Goal: Communication & Community: Answer question/provide support

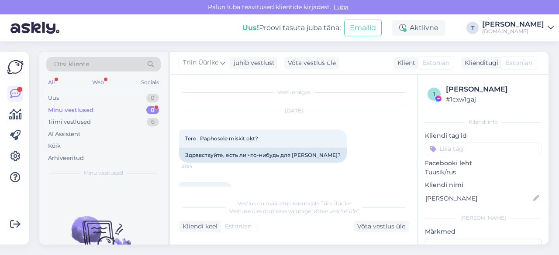
scroll to position [334, 0]
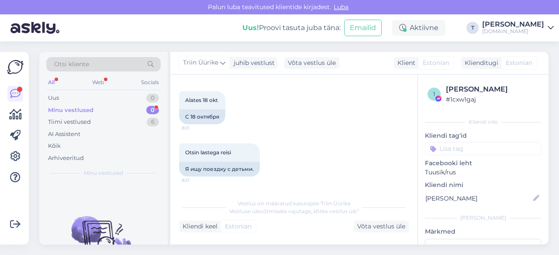
click at [77, 107] on div "Minu vestlused" at bounding box center [70, 110] width 45 height 9
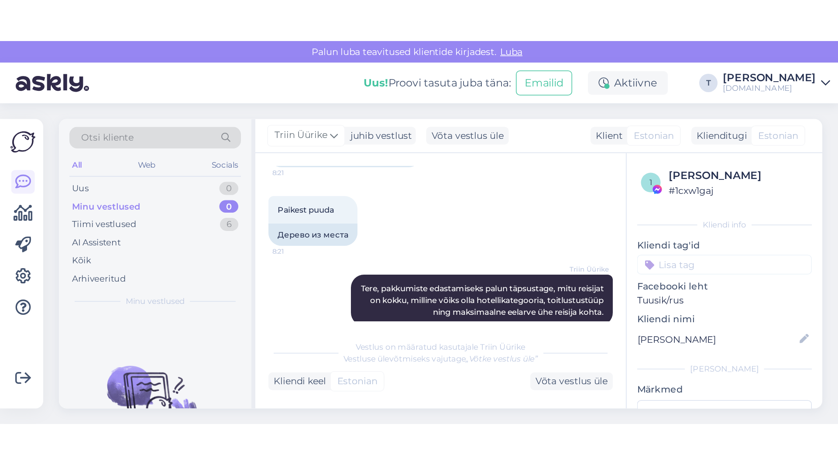
scroll to position [544, 0]
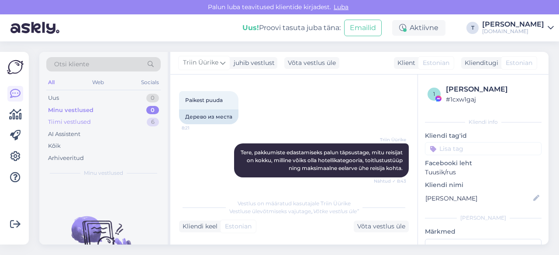
click at [79, 118] on div "Tiimi vestlused" at bounding box center [69, 122] width 43 height 9
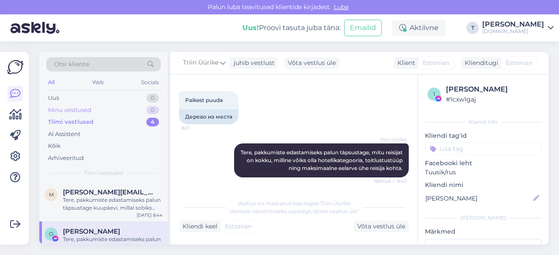
click at [97, 110] on div "Minu vestlused 0" at bounding box center [103, 110] width 114 height 12
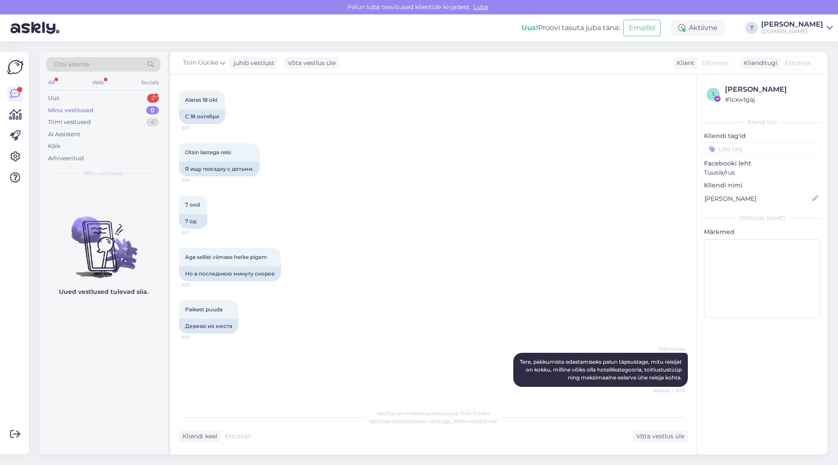
scroll to position [335, 0]
click at [93, 95] on div "Uus 2" at bounding box center [103, 98] width 114 height 12
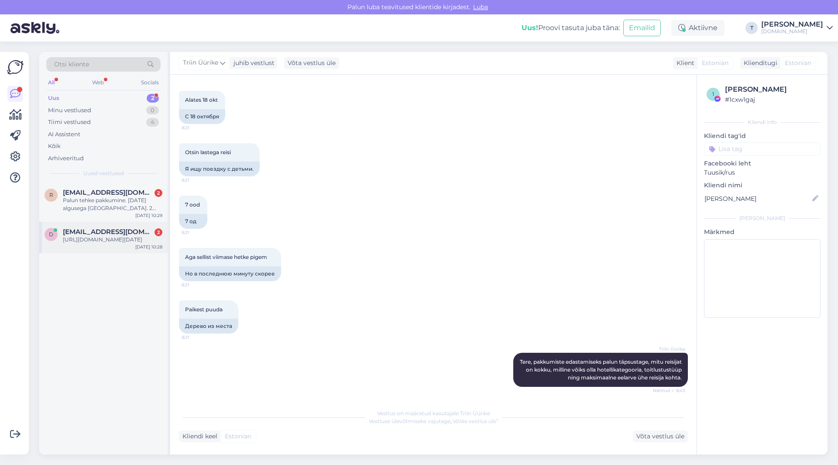
click at [110, 244] on div "[URL][DOMAIN_NAME][DATE]" at bounding box center [113, 240] width 100 height 8
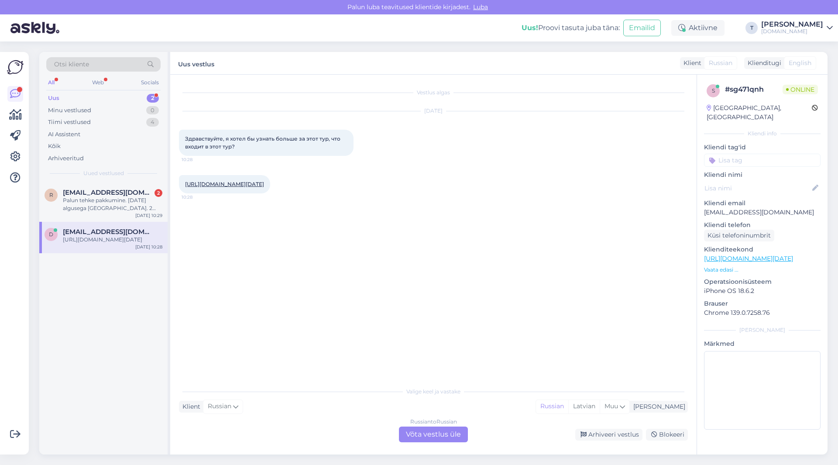
click at [444, 255] on div "Russian to Russian Võta vestlus üle" at bounding box center [433, 435] width 69 height 16
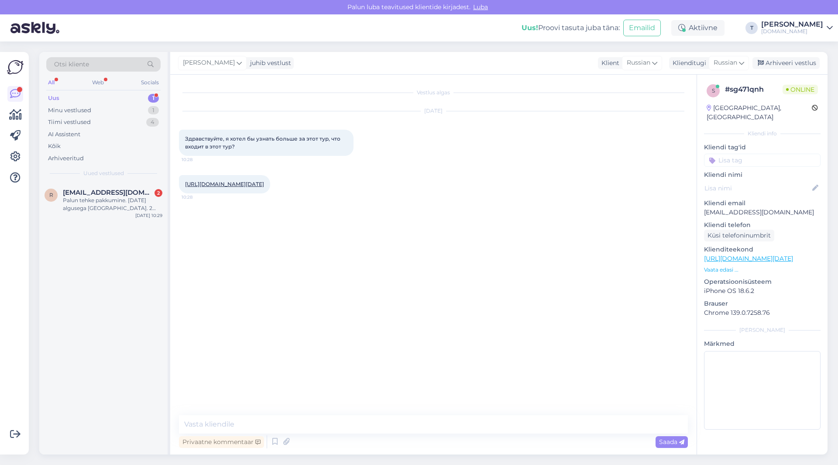
click at [257, 187] on link "[URL][DOMAIN_NAME][DATE]" at bounding box center [224, 184] width 79 height 7
click at [290, 255] on textarea at bounding box center [433, 424] width 509 height 18
type textarea "L"
type textarea "l"
type textarea "д"
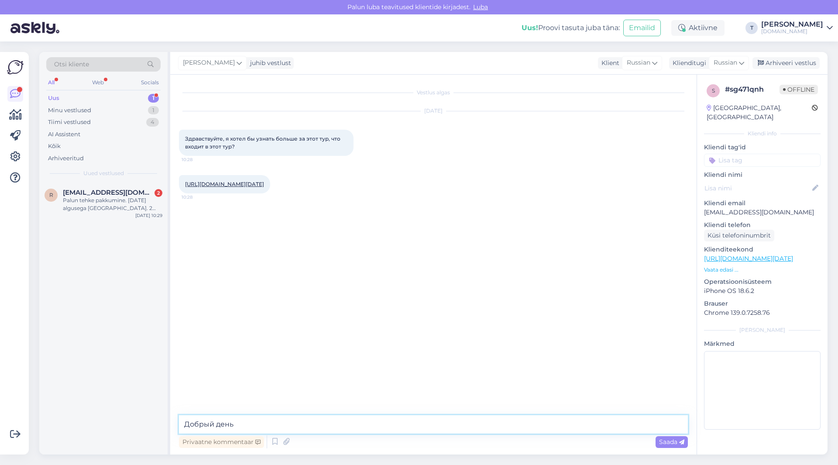
type textarea "Добрый день"
paste textarea "авиабилет в место назначения (туда и обратно); размещение в выбранном отеле в т…"
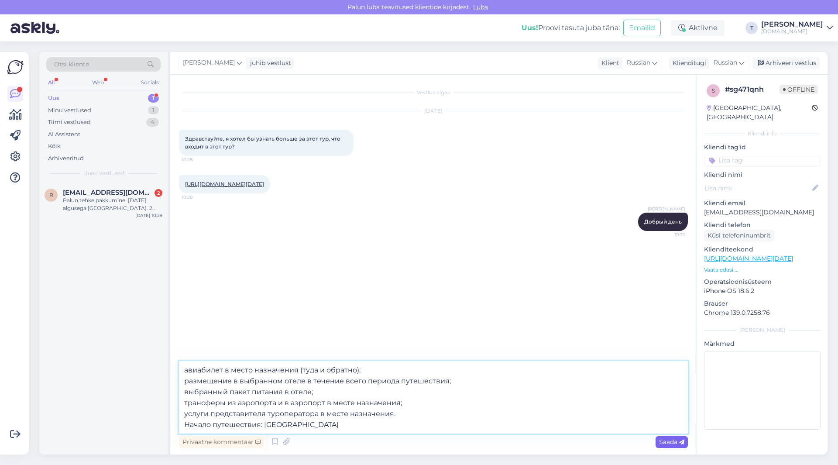
type textarea "авиабилет в место назначения (туда и обратно); размещение в выбранном отеле в т…"
click at [558, 255] on span "Saada" at bounding box center [671, 442] width 25 height 8
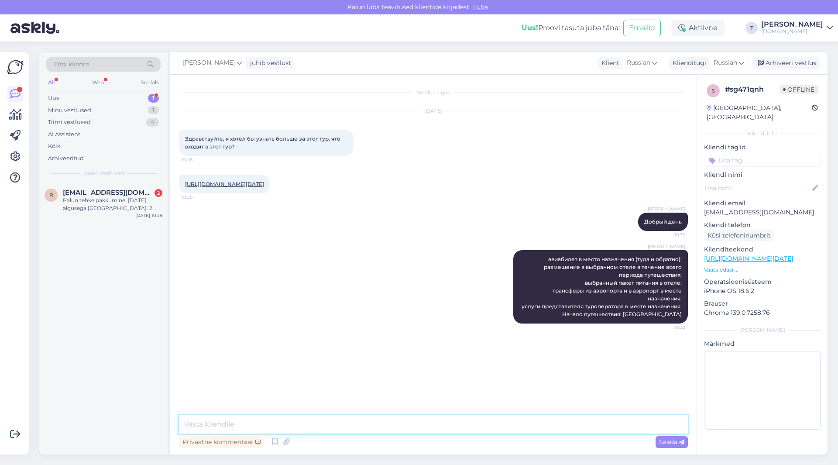
click at [459, 255] on textarea at bounding box center [433, 424] width 509 height 18
click at [558, 255] on p "Vaata edasi ..." at bounding box center [762, 270] width 117 height 8
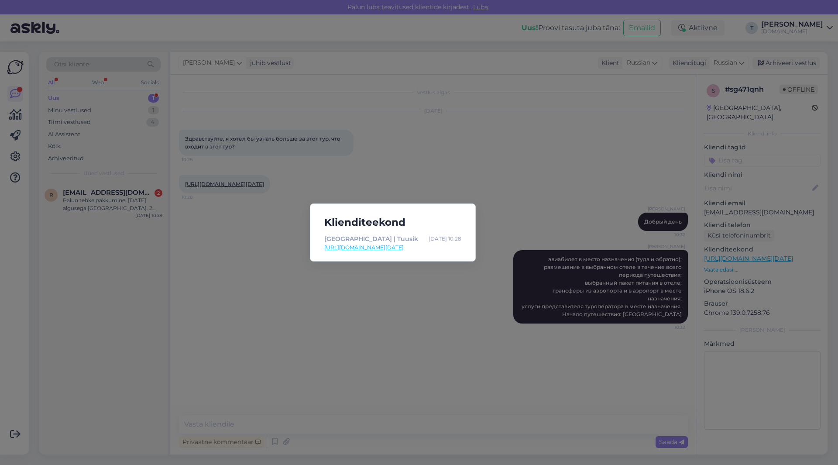
click at [530, 197] on div "Klienditeekond [GEOGRAPHIC_DATA] | Tuusik [DATE] 10:28 [URL][DOMAIN_NAME][DATE]" at bounding box center [419, 232] width 838 height 465
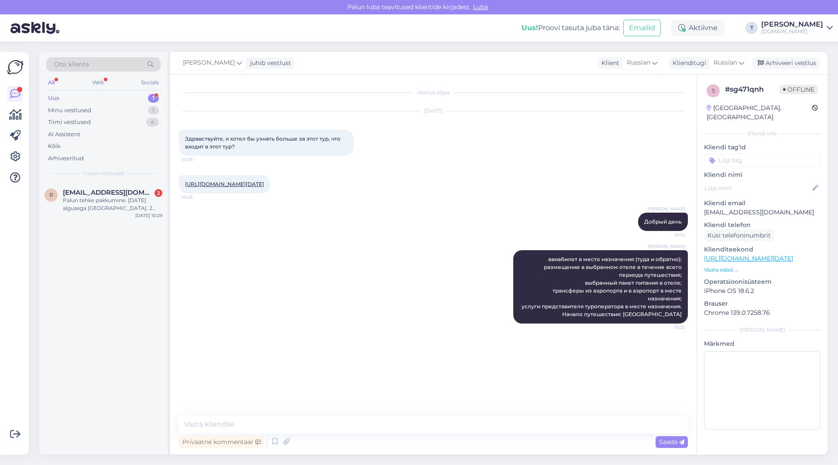
click at [103, 102] on div "Uus 1" at bounding box center [103, 98] width 114 height 12
click at [103, 112] on div "Minu vestlused 1" at bounding box center [103, 110] width 114 height 12
click at [558, 208] on p "[EMAIL_ADDRESS][DOMAIN_NAME]" at bounding box center [762, 212] width 117 height 9
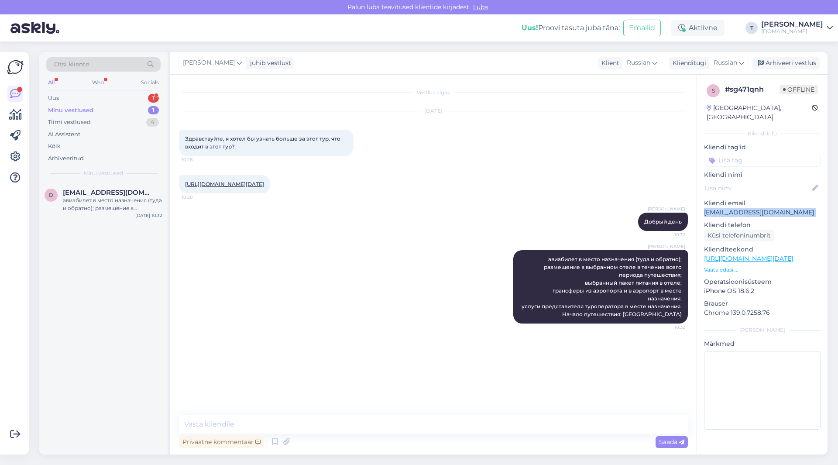
copy p "[EMAIL_ADDRESS][DOMAIN_NAME]"
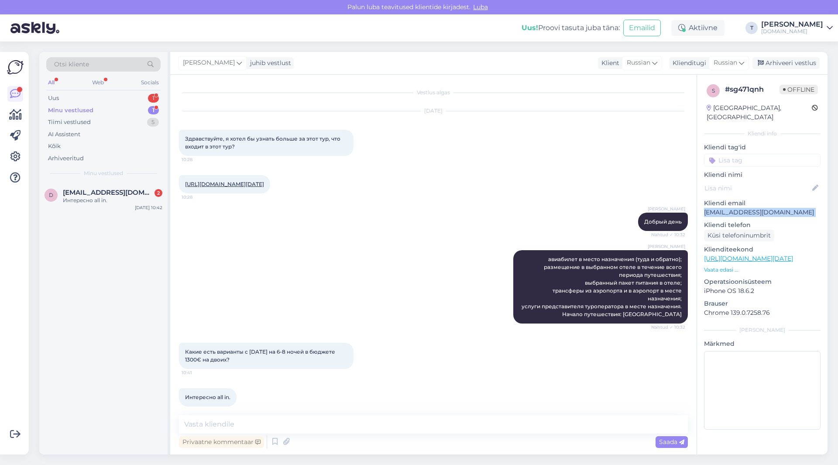
scroll to position [17, 0]
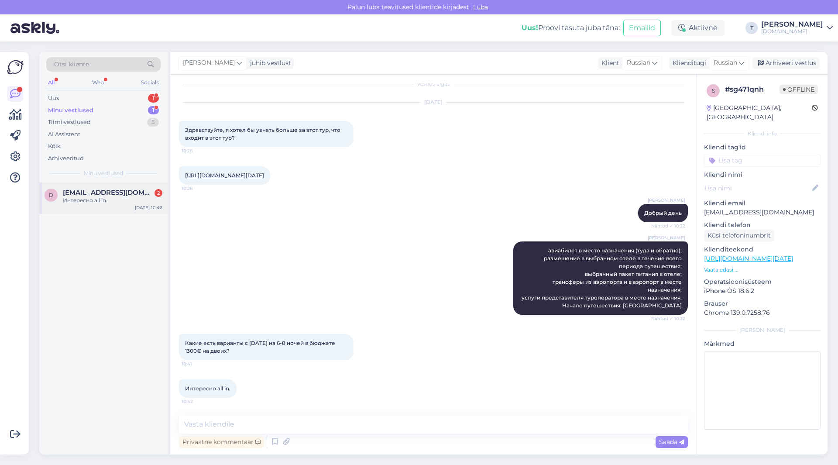
click at [91, 206] on div "d [EMAIL_ADDRESS][DOMAIN_NAME] 2 Интересно all in. [DATE] 10:42" at bounding box center [103, 197] width 128 height 31
click at [306, 255] on textarea at bounding box center [433, 424] width 509 height 18
click at [558, 255] on p "Vaata edasi ..." at bounding box center [762, 270] width 117 height 8
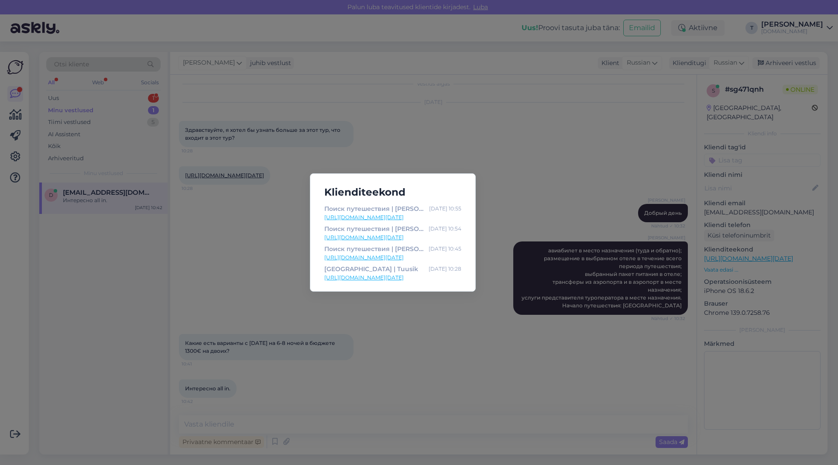
click at [213, 255] on div "Klienditeekond Поиск путешествия | Tuusik [DATE] 10:55 [URL][DOMAIN_NAME][DATE]…" at bounding box center [419, 232] width 838 height 465
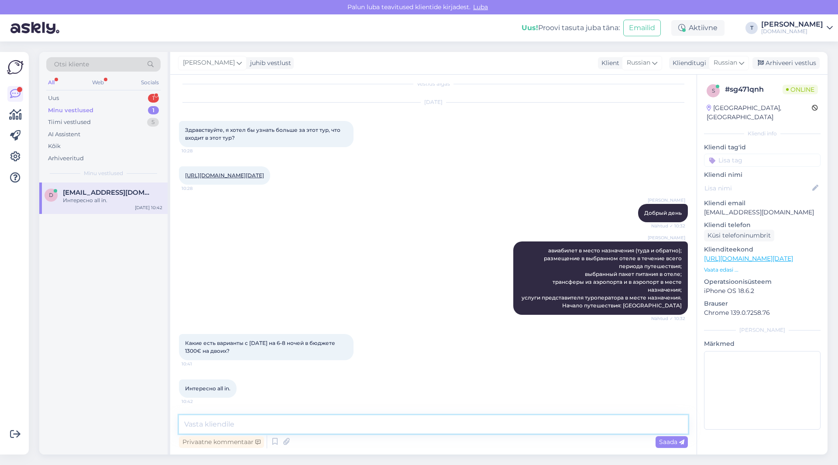
click at [267, 255] on textarea at bounding box center [433, 424] width 509 height 18
type textarea "D"
type textarea "B"
type textarea "Именно Бодрум направление Вас интересует?"
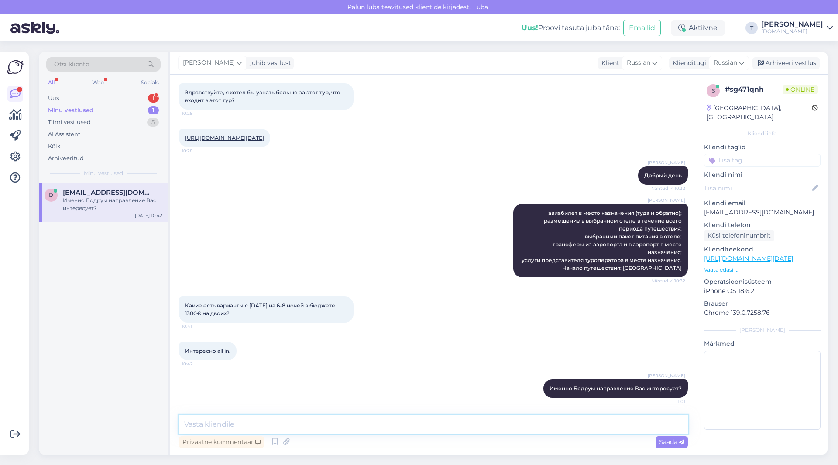
scroll to position [54, 0]
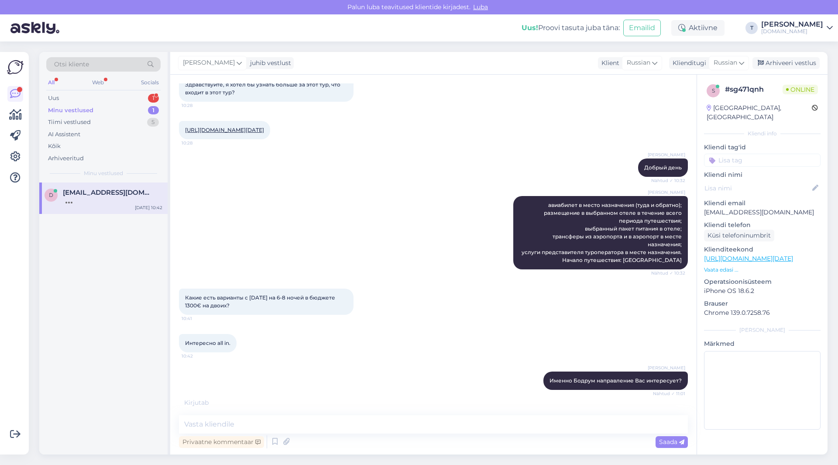
click at [558, 255] on p "Vaata edasi ..." at bounding box center [762, 270] width 117 height 8
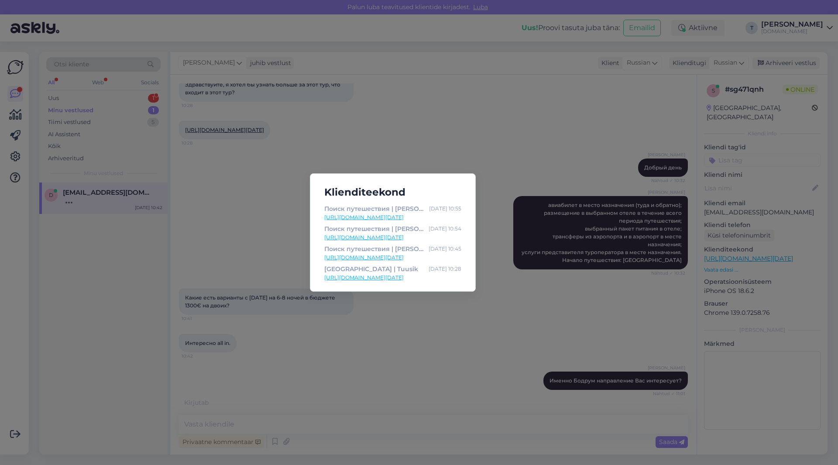
click at [362, 222] on div "Поиск путешествия | Tuusik [DATE] 10:55 [URL][DOMAIN_NAME][DATE] Поиск путешест…" at bounding box center [392, 244] width 151 height 80
click at [361, 220] on link "[URL][DOMAIN_NAME][DATE]" at bounding box center [392, 217] width 137 height 8
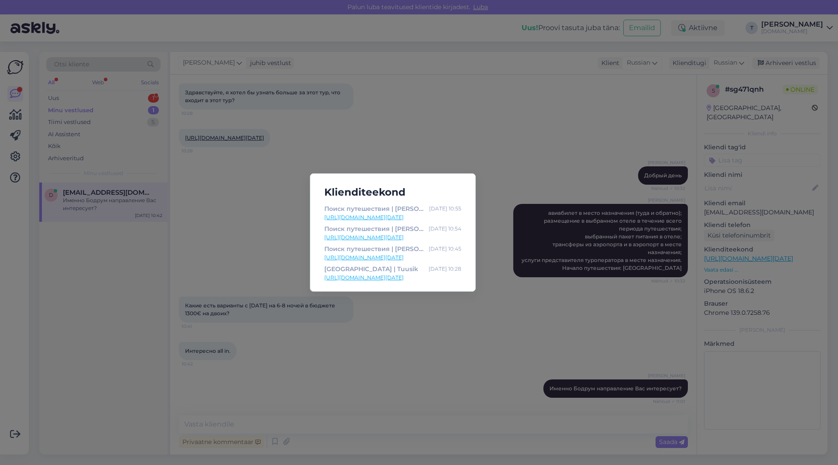
click at [453, 255] on div "Klienditeekond Поиск путешествия | Tuusik [DATE] 10:55 [URL][DOMAIN_NAME][DATE]…" at bounding box center [419, 232] width 838 height 465
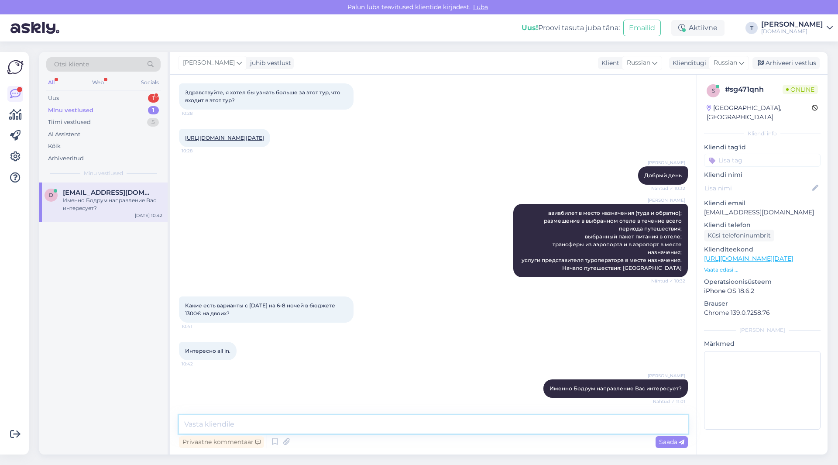
click at [413, 255] on textarea at bounding box center [433, 424] width 509 height 18
click at [274, 255] on textarea at bounding box center [433, 424] width 509 height 18
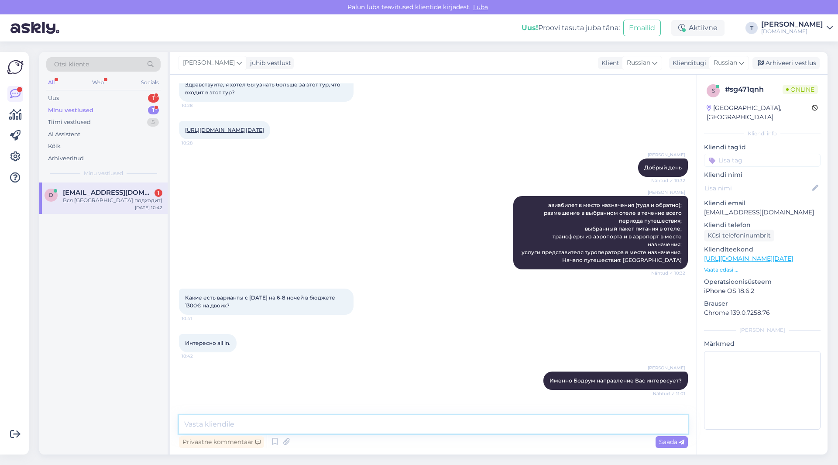
scroll to position [92, 0]
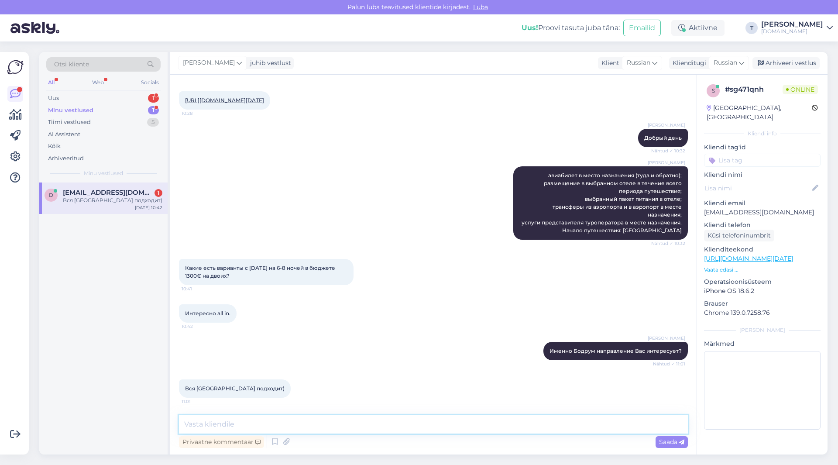
click at [269, 255] on textarea at bounding box center [433, 424] width 509 height 18
type textarea "ок я вам на почту пришлю варианты"
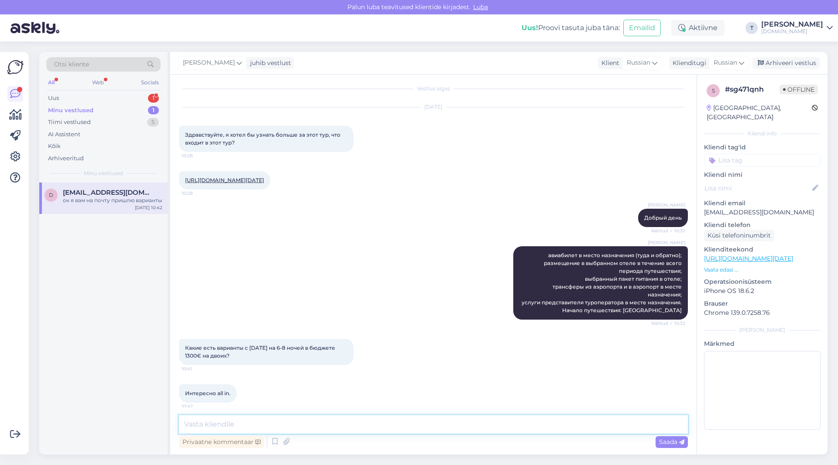
scroll to position [0, 0]
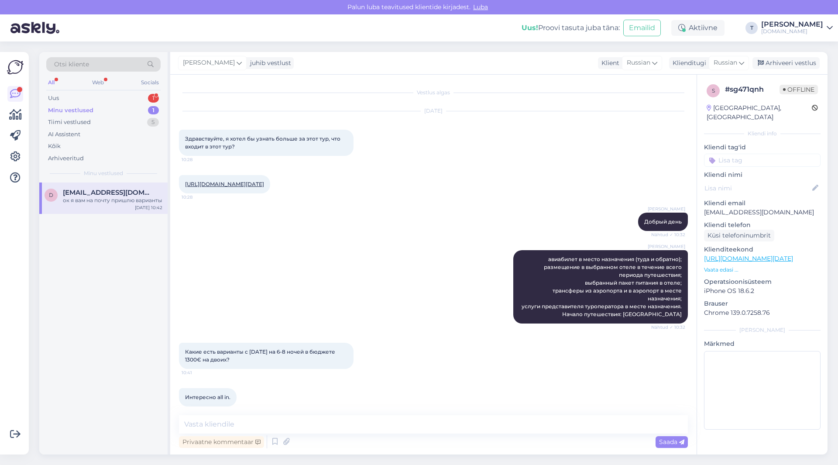
click at [558, 208] on p "[EMAIL_ADDRESS][DOMAIN_NAME]" at bounding box center [762, 212] width 117 height 9
copy p "[EMAIL_ADDRESS][DOMAIN_NAME]"
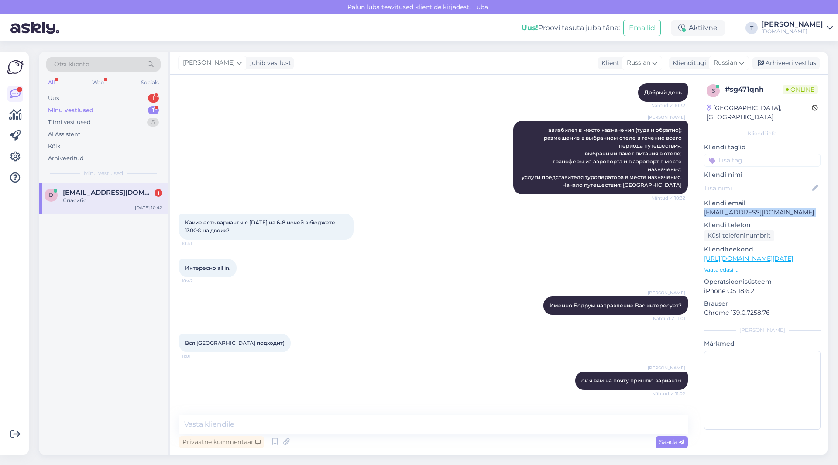
scroll to position [167, 0]
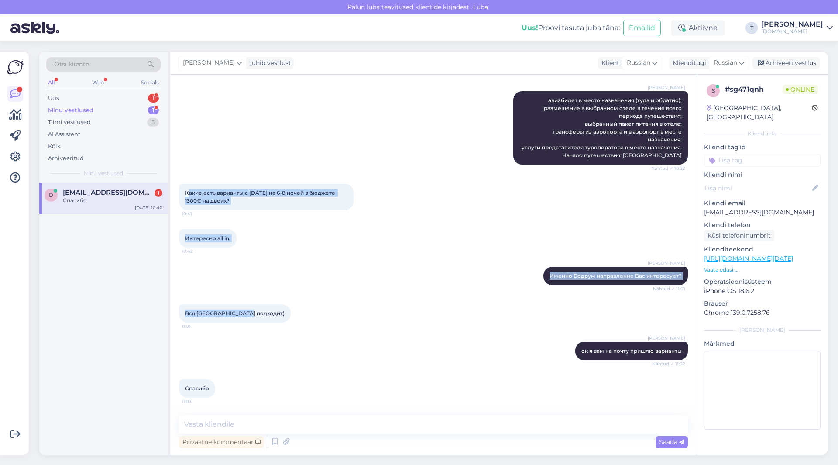
drag, startPoint x: 246, startPoint y: 316, endPoint x: 189, endPoint y: 193, distance: 135.5
click at [189, 193] on div "Vestlus algas [DATE] Здравствуйте, я хотел бы узнать больше за этот тур, что вх…" at bounding box center [437, 245] width 517 height 324
drag, startPoint x: 185, startPoint y: 192, endPoint x: 246, endPoint y: 315, distance: 137.1
click at [248, 255] on div "Vestlus algas [DATE] Здравствуйте, я хотел бы узнать больше за этот тур, что вх…" at bounding box center [437, 245] width 517 height 324
copy div "Какие есть варианты с [DATE] на 6-8 ночей в бюджете 1300€ на двоих? 10:41 Интер…"
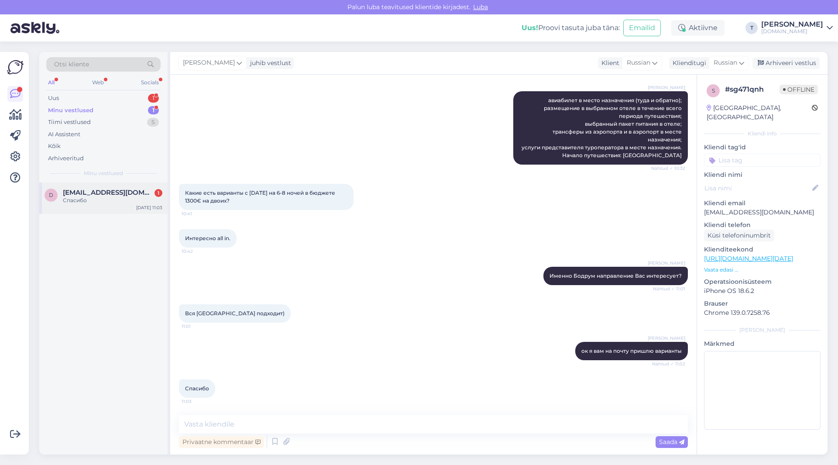
click at [88, 196] on span "[EMAIL_ADDRESS][DOMAIN_NAME]" at bounding box center [108, 193] width 91 height 8
click at [99, 108] on div "Minu vestlused 1" at bounding box center [103, 110] width 114 height 12
click at [100, 96] on div "Uus 1" at bounding box center [103, 98] width 114 height 12
click at [87, 194] on span "[PERSON_NAME]" at bounding box center [91, 193] width 57 height 8
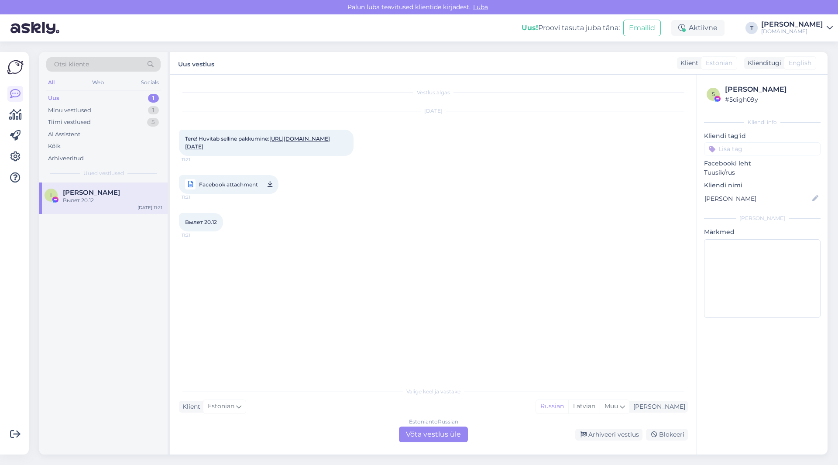
click at [422, 255] on div "Estonian to Russian Võta vestlus üle" at bounding box center [433, 435] width 69 height 16
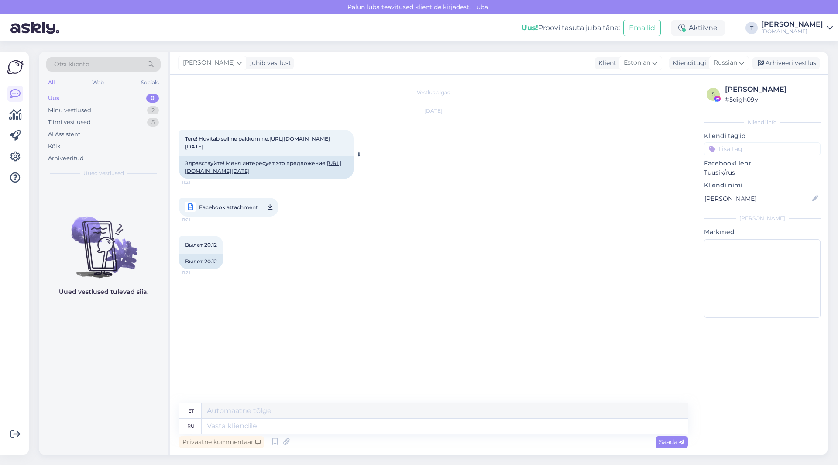
click at [289, 174] on link "[URL][DOMAIN_NAME][DATE]" at bounding box center [263, 167] width 156 height 14
click at [246, 255] on textarea at bounding box center [445, 426] width 486 height 15
type textarea "вылет"
type textarea "lahkumine"
type textarea "вылета 20.12"
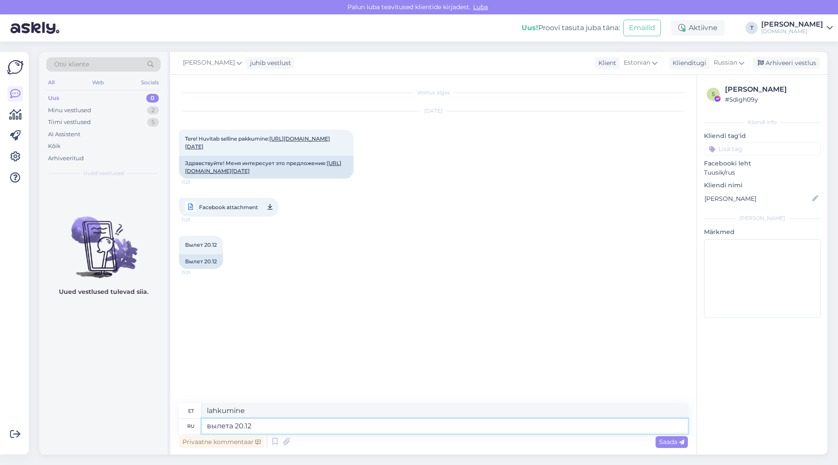
type textarea "väljumine 20.12"
type textarea "вылета 20.12 нет е"
type textarea "20.12 väljumist ei ole"
type textarea "вылета 20.12 нет есть 2"
type textarea "väljumine 20.12 ei jah"
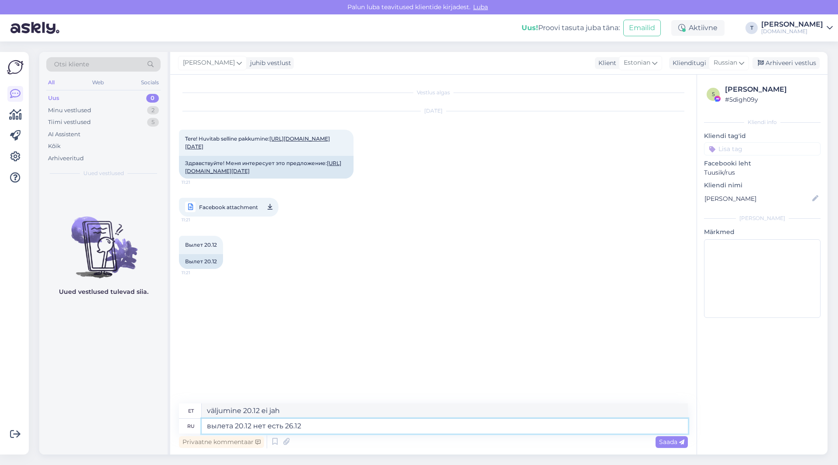
type textarea "вылета 20.12 нет есть 26.12"
type textarea "väljumine 20.12 ei, on 26.12"
type textarea "вылета 20.12 нет есть 26.12 и"
type textarea "20.12 väljumist ei ole, 26.12 on ja"
type textarea "вылета 20.12 нет есть 26.12 и 15.12"
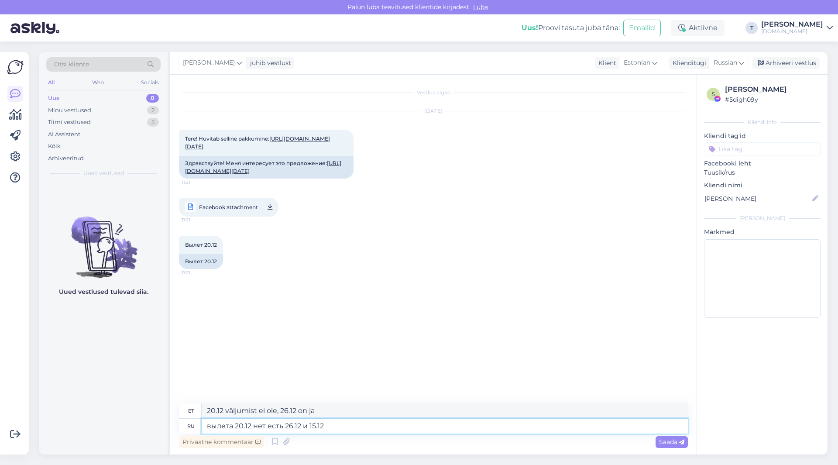
type textarea "20.12 väljumist ei ole, on 26.12 ja 15.12"
type textarea "вылета 20.12 нет есть 26.12 и 15.12 , в"
type textarea "20.12 on 26.12 ja 15.12 ."
type textarea "вылета 20.12 нет есть 26.12 и 15.12 , вот"
type textarea "20.12 on 26.12 ja 15.12 . siin"
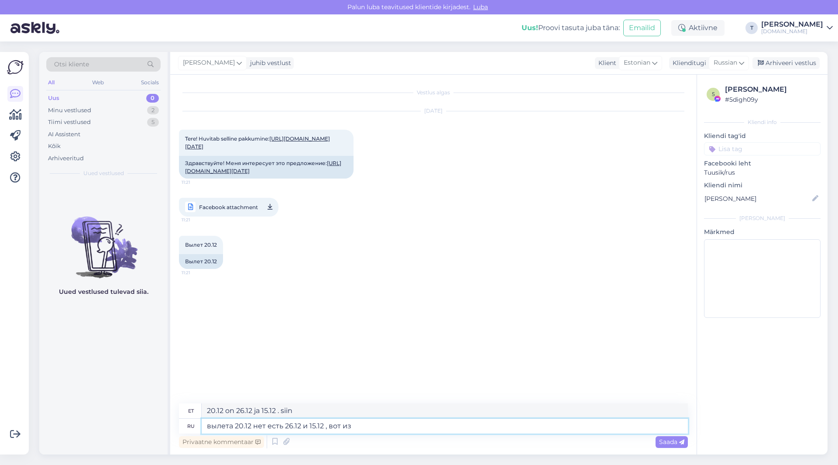
type textarea "вылета 20.12 нет есть 26.12 и 15.12 , вот из"
type textarea "20.12 väljumist ei ole, on 26.12 ja 15.12 , see on alates"
type textarea "вылета 20.12 нет есть 26.12 и 15.12 , вот из [GEOGRAPHIC_DATA] е"
type textarea "20.12 lendu ei ole, lennud 26.12 ja 15.12 Riiast."
type textarea "вылета 20.12 нет есть 26.12 и 15.12 , вот из [GEOGRAPHIC_DATA] есть"
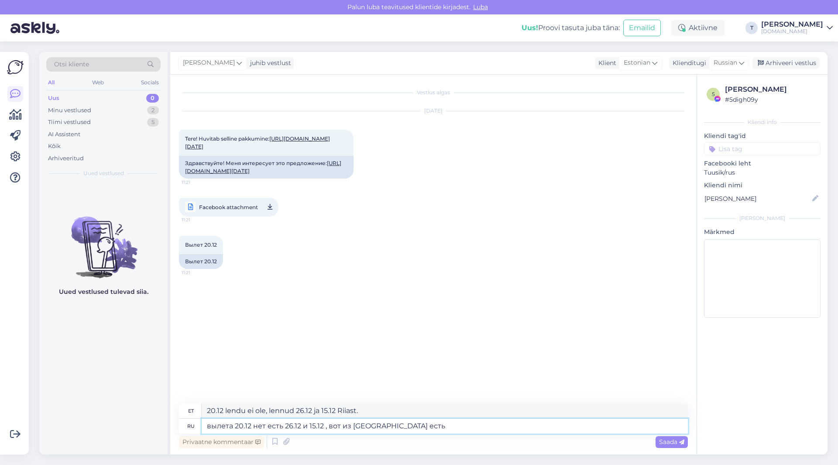
type textarea "20.12 lendu ei ole, 26.12 ja 15.12 on üks lend, siin on üks [GEOGRAPHIC_DATA]."
type textarea "вылета 20.12 нет есть 26.12 и 15.12 , вот из [GEOGRAPHIC_DATA] есть 20.12"
type textarea "20.12 lendu ei ole, on 26.12 ja 15.12 , siia Riiast on lend 20.12"
type textarea "вылета 20.12 нет есть 26.12 и 15.12 , вот из [GEOGRAPHIC_DATA] есть 20.12"
click at [558, 61] on span "Estonian" at bounding box center [637, 63] width 27 height 10
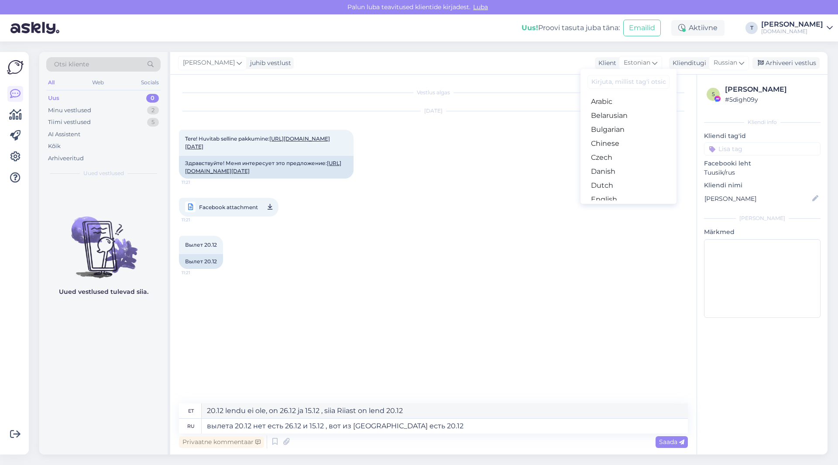
click at [492, 188] on div "[DATE] Tere! Huvitab selline pakkumine: [URL][DOMAIN_NAME][DATE] 11:21 Здравств…" at bounding box center [433, 164] width 509 height 124
click at [558, 255] on span "Saada" at bounding box center [671, 442] width 25 height 8
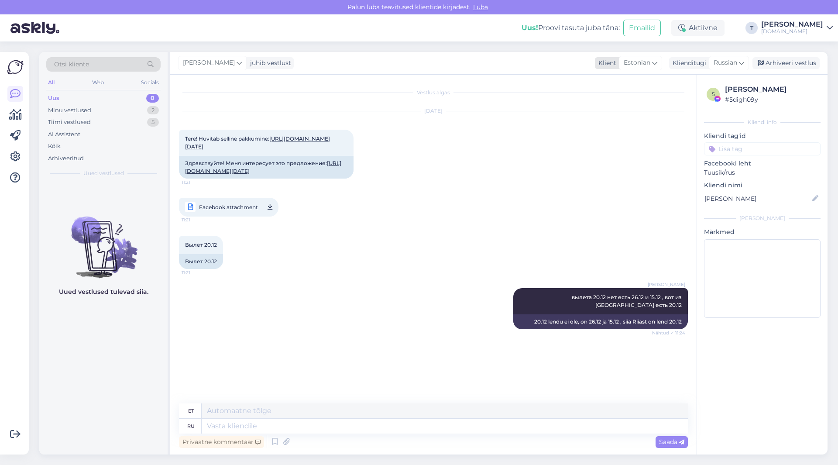
click at [558, 61] on icon at bounding box center [654, 63] width 5 height 10
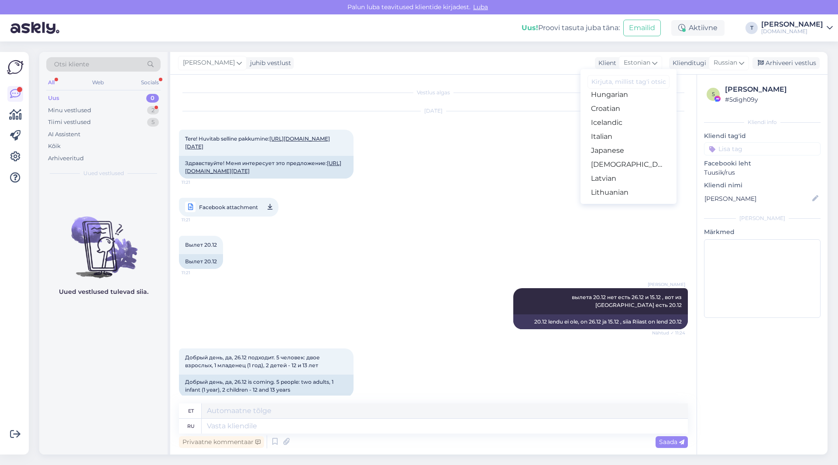
scroll to position [124, 0]
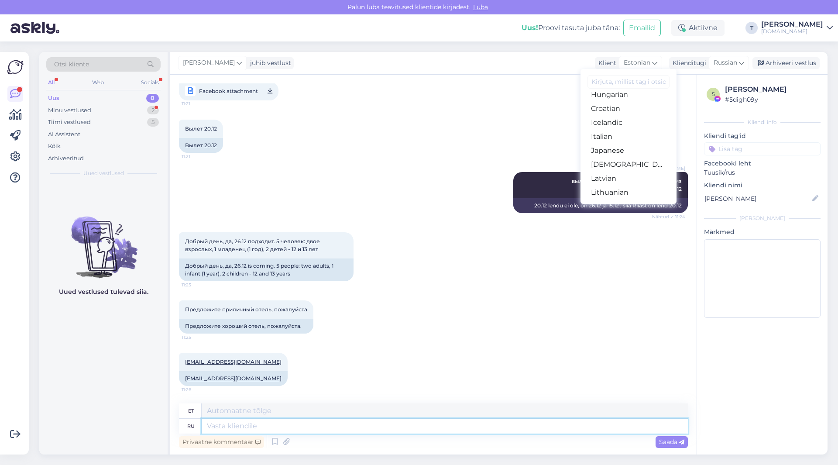
click at [284, 255] on textarea at bounding box center [445, 426] width 486 height 15
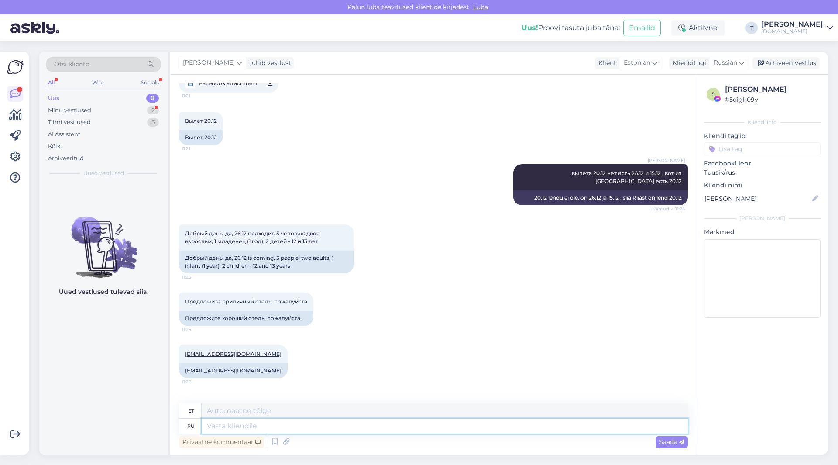
scroll to position [176, 0]
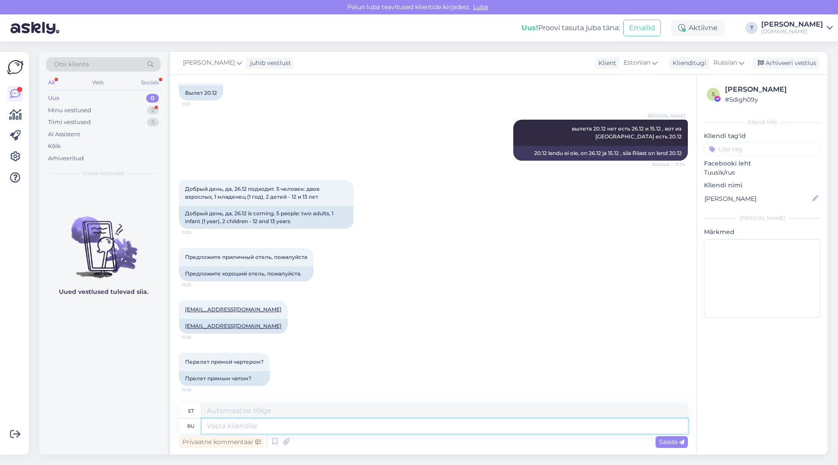
click at [298, 255] on textarea at bounding box center [445, 426] width 486 height 15
type textarea "да"
type textarea "Jah"
type textarea "да прямой"
type textarea "jah, otse"
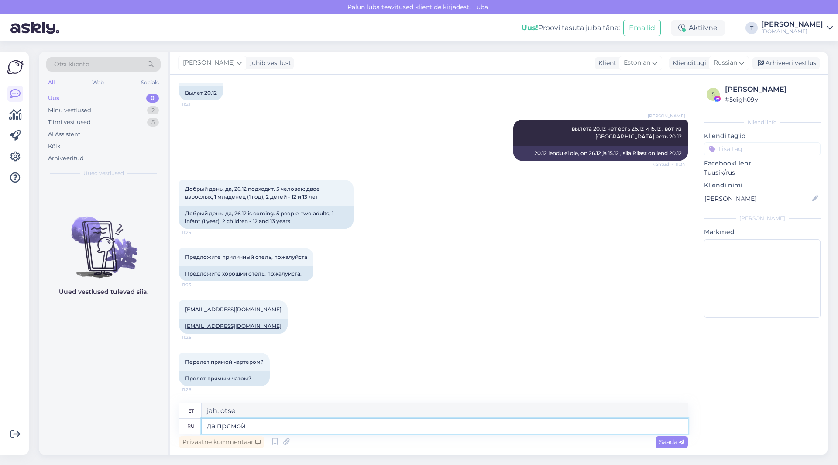
type textarea "да прямой"
drag, startPoint x: 328, startPoint y: 198, endPoint x: 180, endPoint y: 182, distance: 148.8
click at [180, 182] on div "Добрый день, да, 26.12 подходит. 5 человек: двое взрослых, 1 младенец (1 год), …" at bounding box center [266, 193] width 175 height 26
copy span "Добрый день, да, 26.12 подходит. 5 человек: двое взрослых, 1 младенец (1 год), …"
click at [262, 255] on textarea "да прямой" at bounding box center [445, 426] width 486 height 15
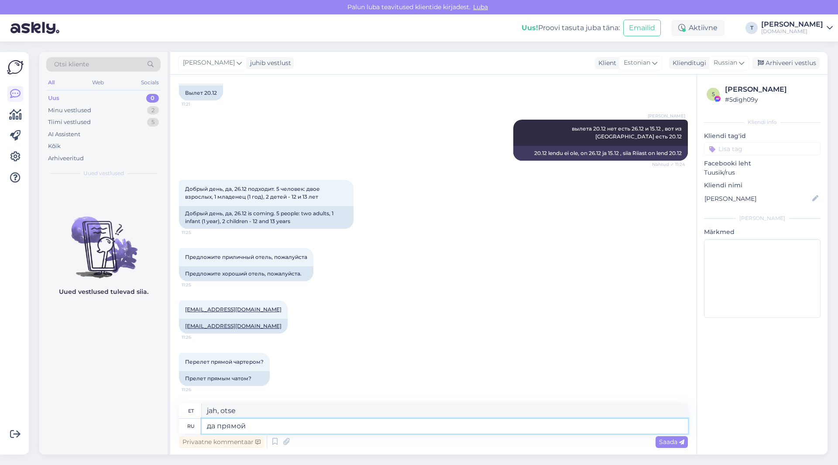
click at [286, 255] on textarea "да прямой" at bounding box center [445, 426] width 486 height 15
click at [554, 255] on div "Перелет прямой чартером? 11:26 Прелет прямым чатом?" at bounding box center [433, 369] width 509 height 52
